Goal: Navigation & Orientation: Find specific page/section

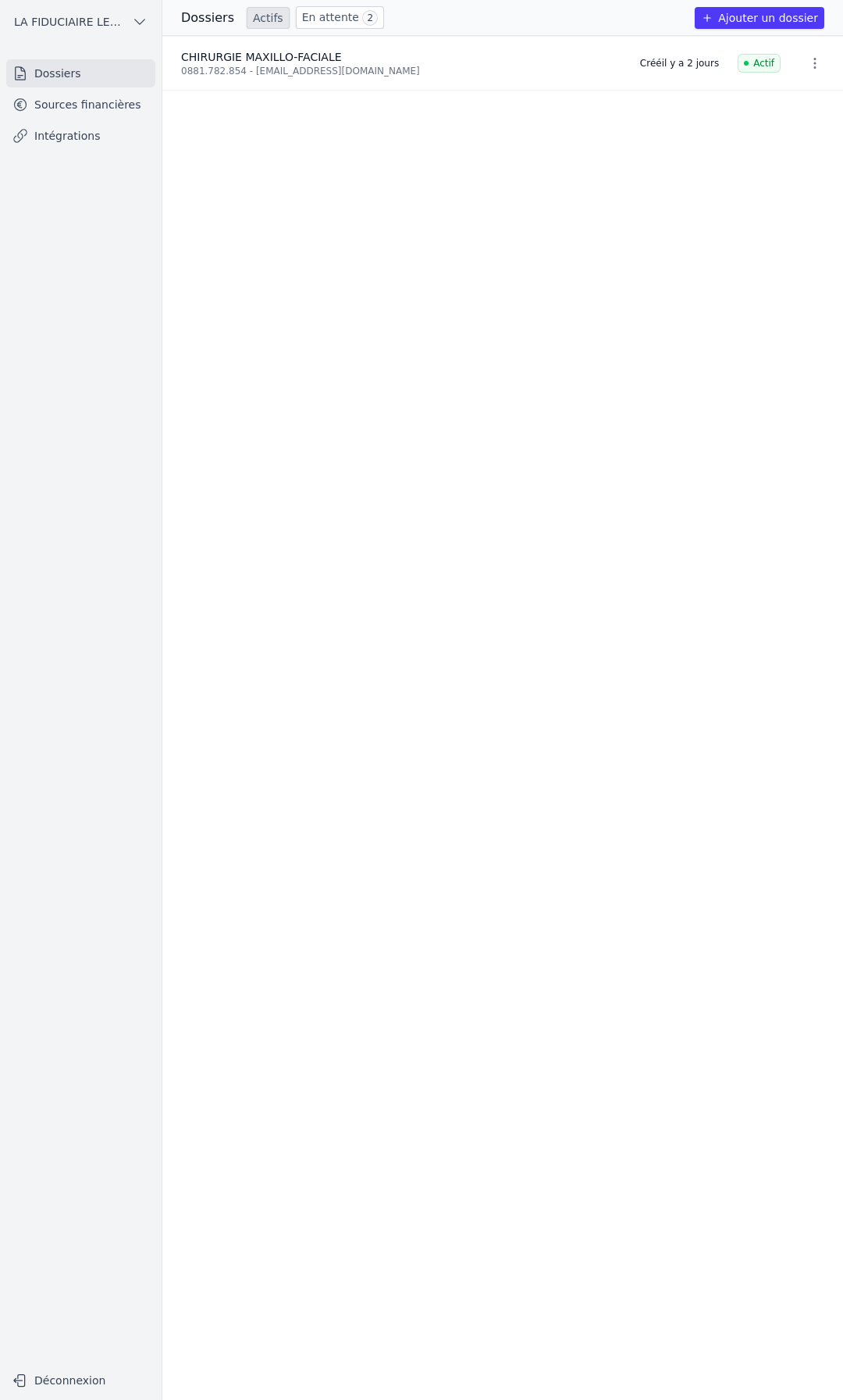
click at [313, 23] on link "En attente 2" at bounding box center [340, 17] width 88 height 23
click at [256, 21] on link "Actifs" at bounding box center [268, 18] width 43 height 22
click at [72, 111] on link "Sources financières" at bounding box center [81, 104] width 149 height 29
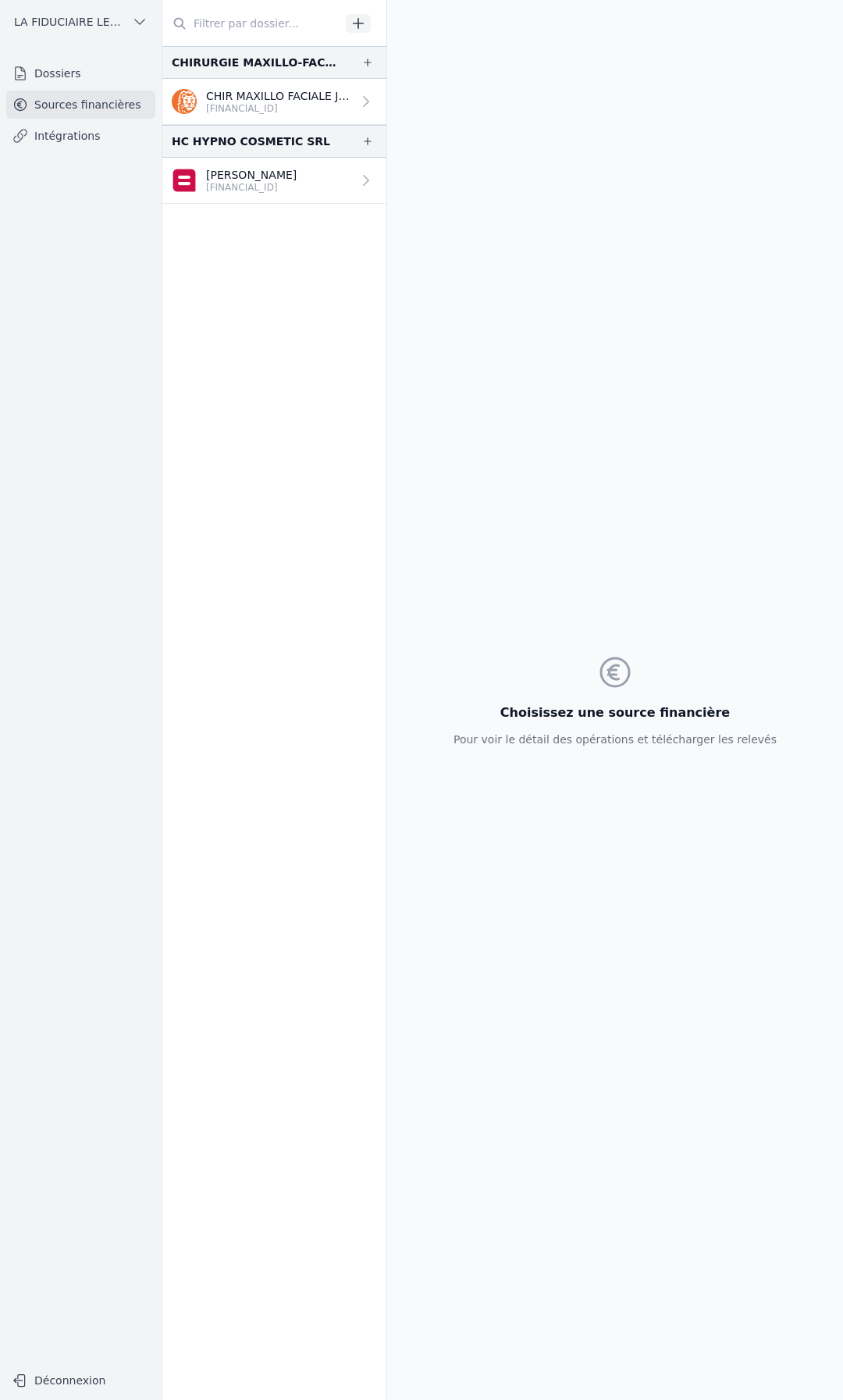
click at [238, 172] on p "[PERSON_NAME]" at bounding box center [251, 175] width 90 height 16
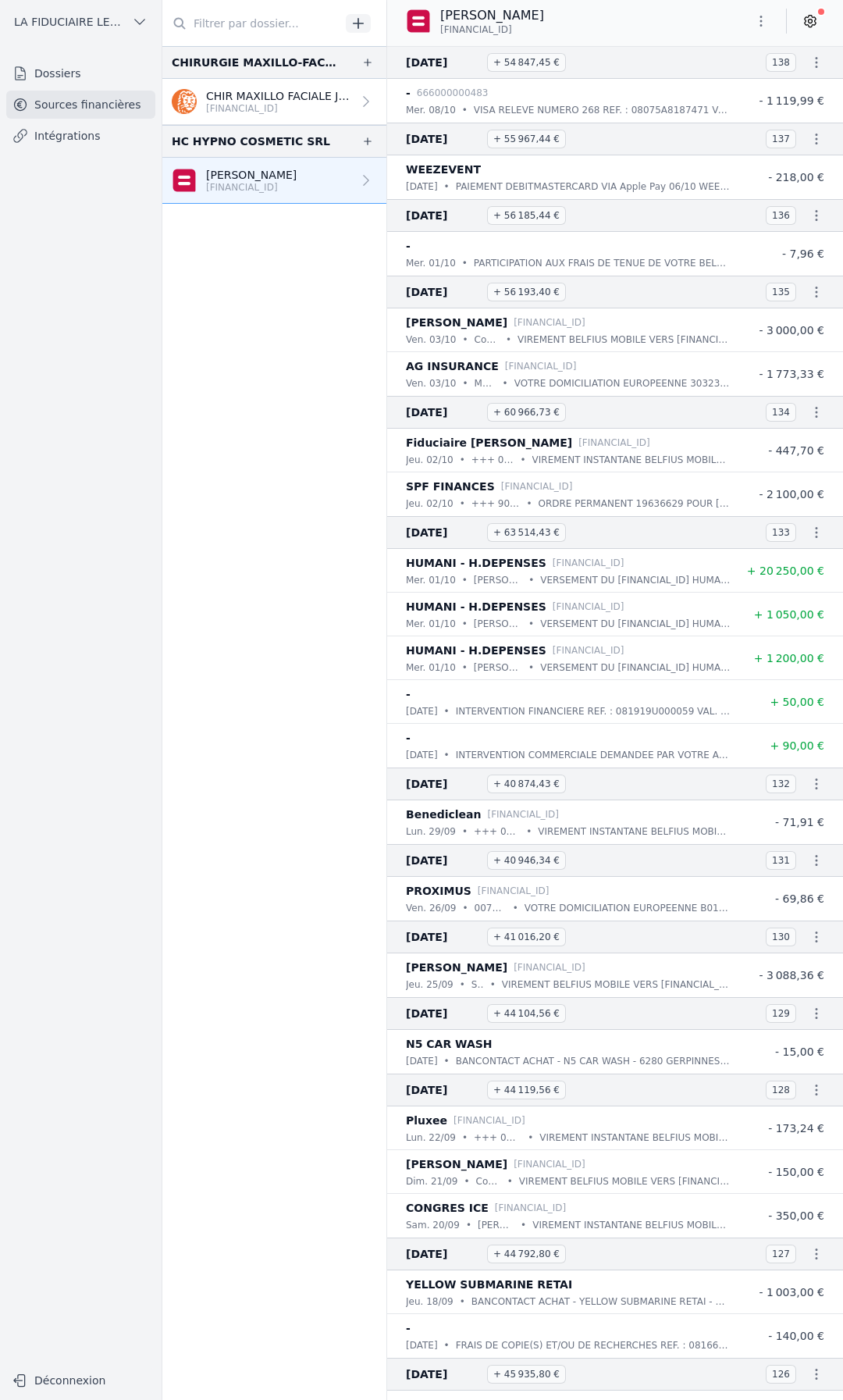
click at [68, 75] on link "Dossiers" at bounding box center [81, 74] width 149 height 29
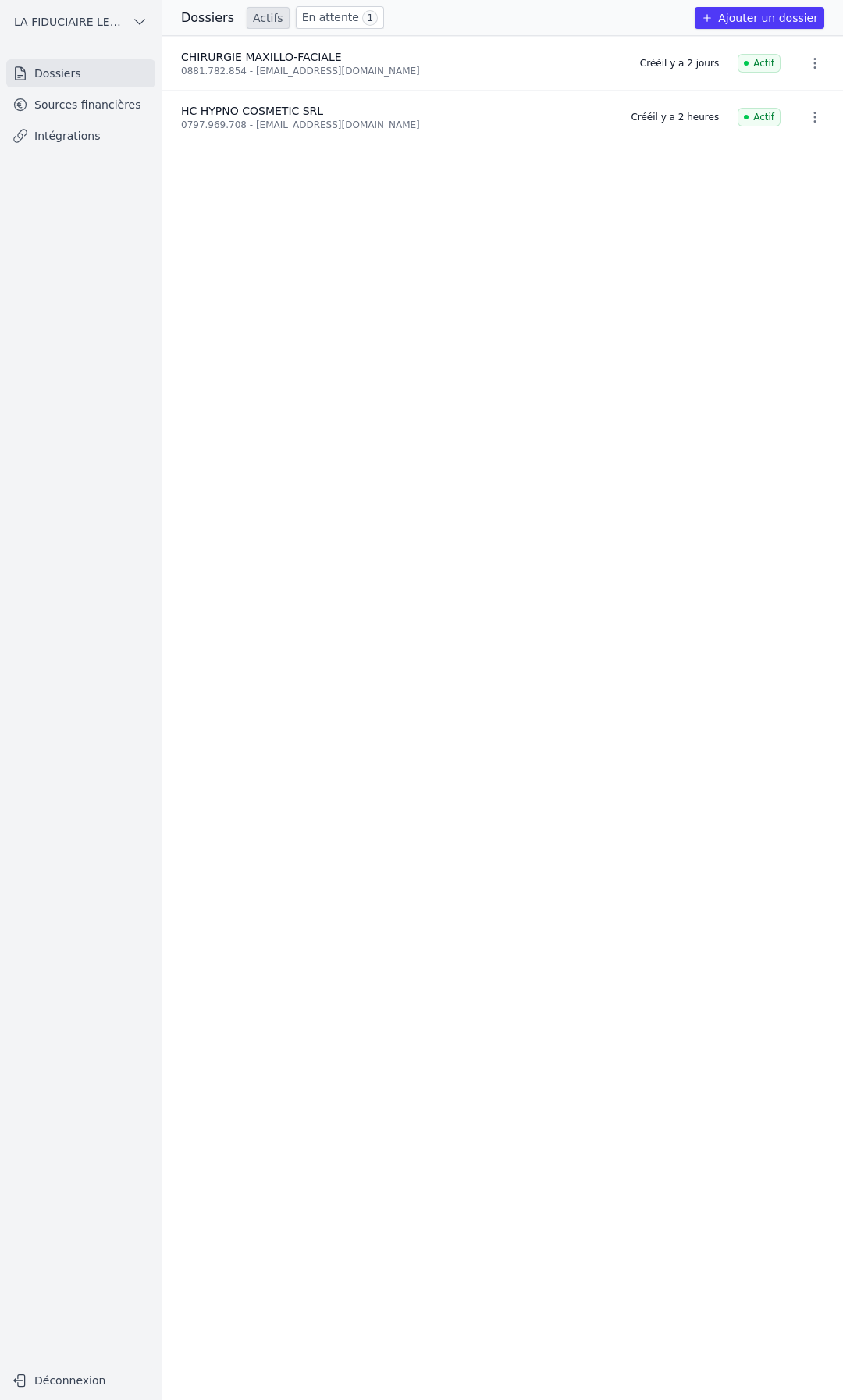
click at [343, 19] on link "En attente 1" at bounding box center [340, 17] width 88 height 23
